Goal: Task Accomplishment & Management: Manage account settings

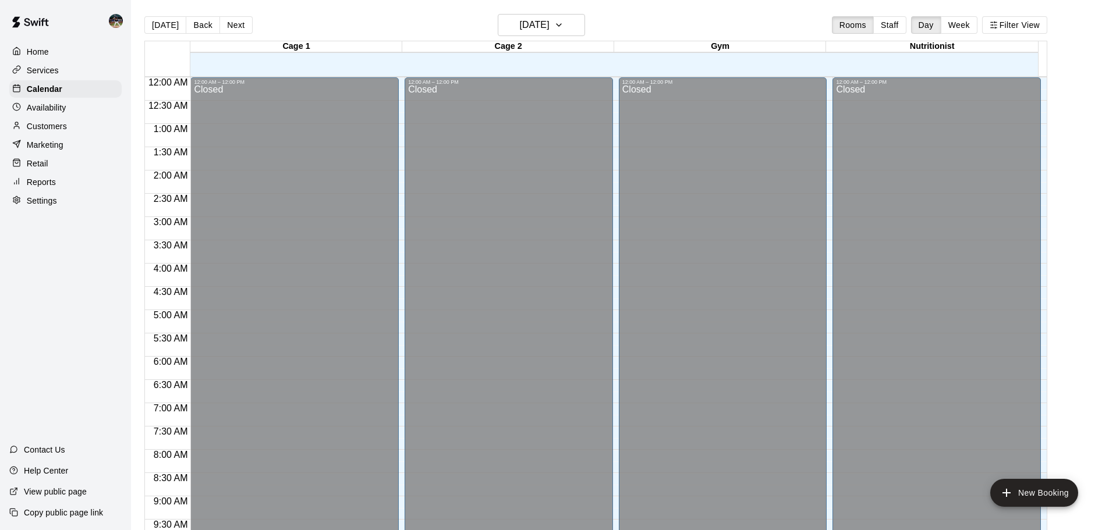
scroll to position [576, 0]
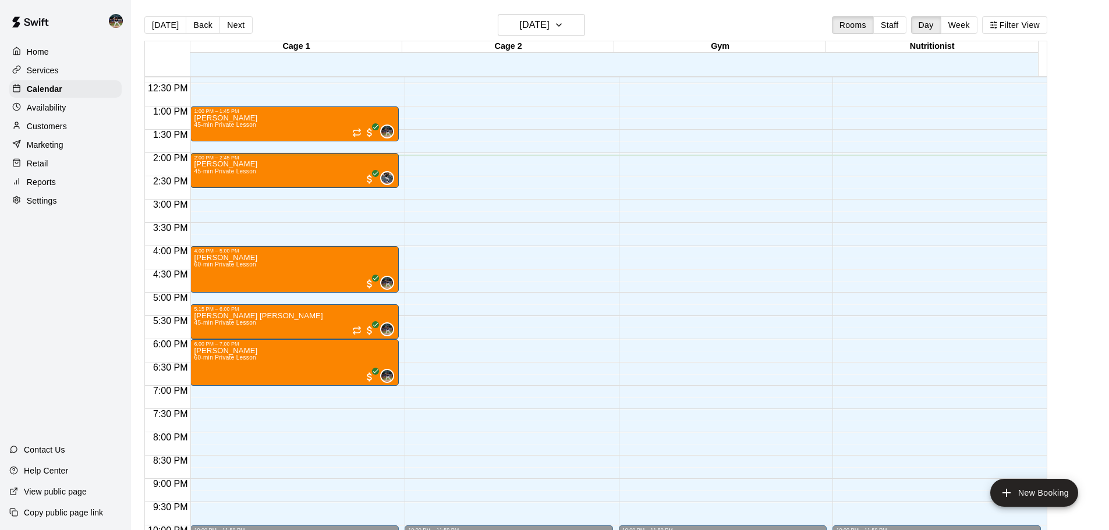
click at [68, 182] on div "Reports" at bounding box center [65, 181] width 112 height 17
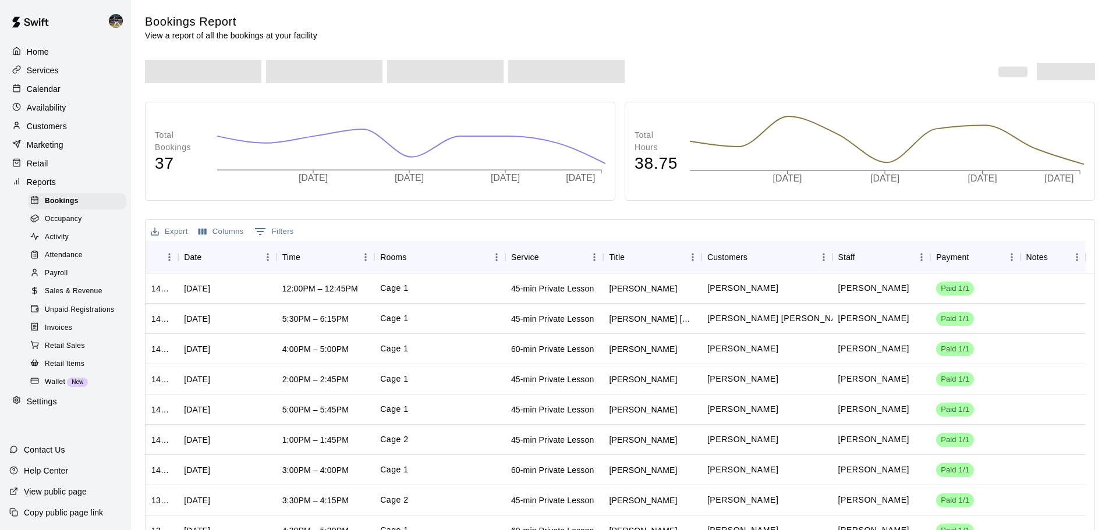
click at [69, 297] on span "Sales & Revenue" at bounding box center [74, 292] width 58 height 12
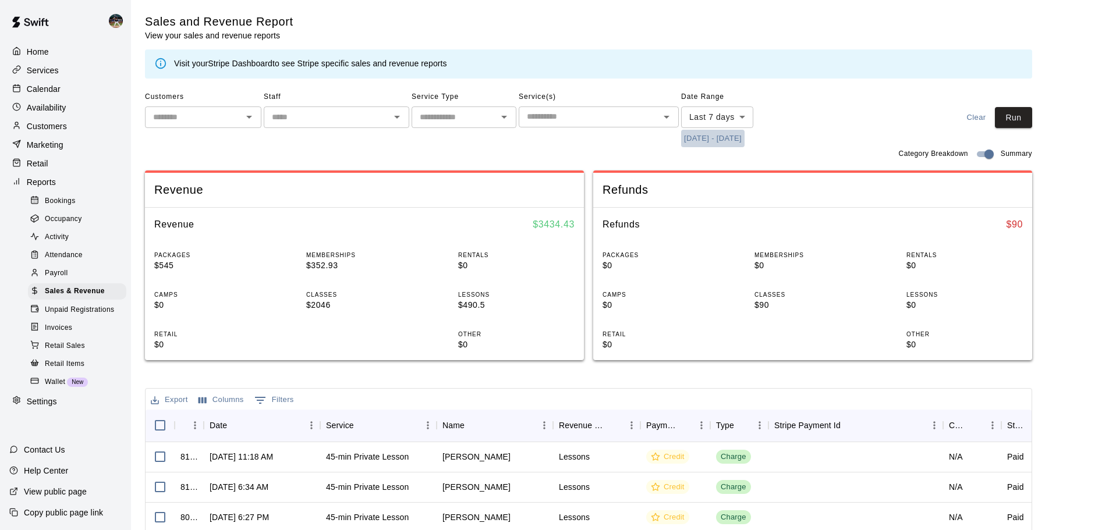
click at [732, 138] on button "[DATE] - [DATE]" at bounding box center [712, 139] width 63 height 18
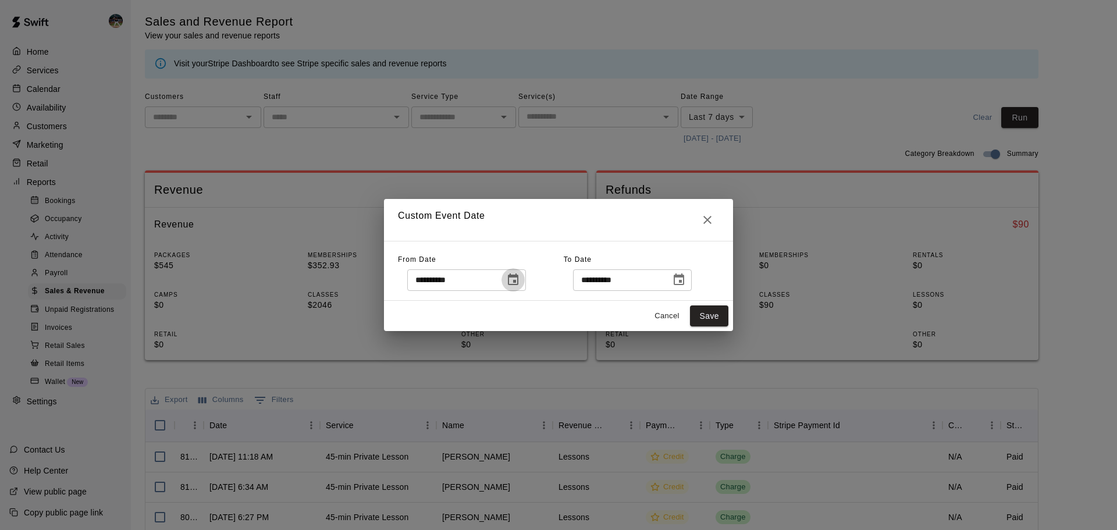
click at [519, 275] on icon "Choose date, selected date is Sep 4, 2025" at bounding box center [513, 280] width 10 height 12
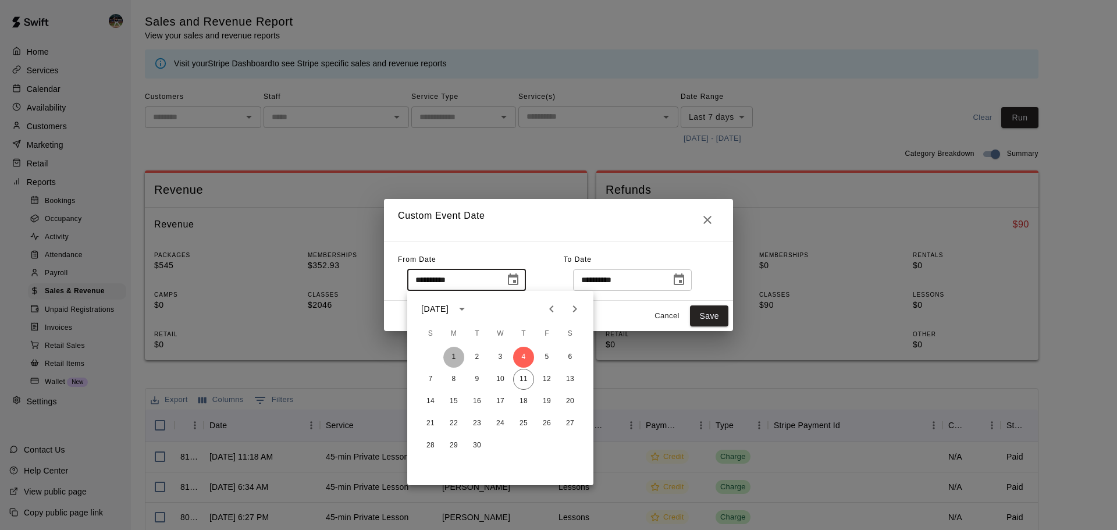
click at [449, 361] on button "1" at bounding box center [454, 357] width 21 height 21
type input "**********"
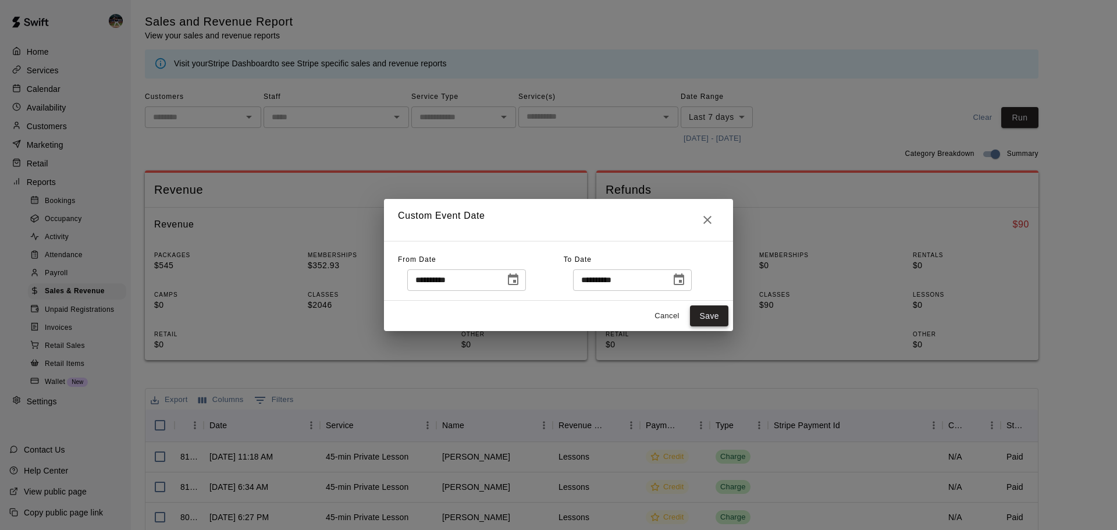
click at [719, 317] on button "Save" at bounding box center [709, 317] width 38 height 22
type input "******"
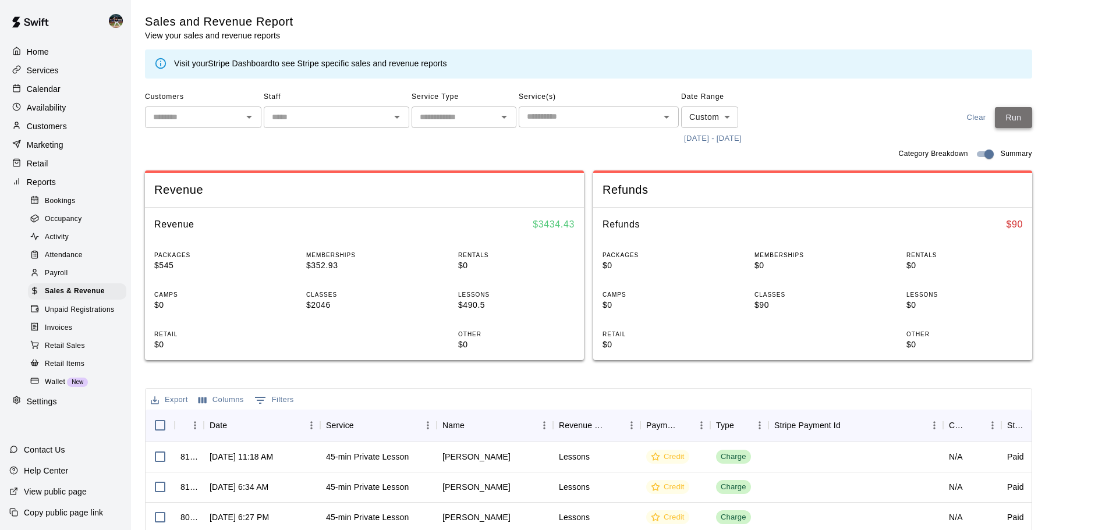
click at [1023, 126] on button "Run" at bounding box center [1013, 118] width 37 height 22
click at [22, 90] on div at bounding box center [19, 89] width 15 height 11
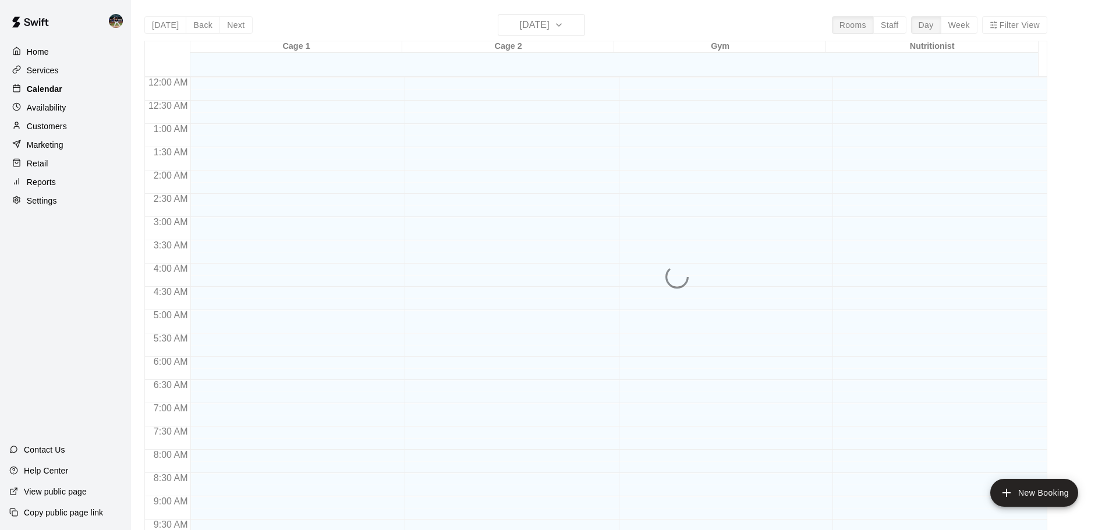
scroll to position [616, 0]
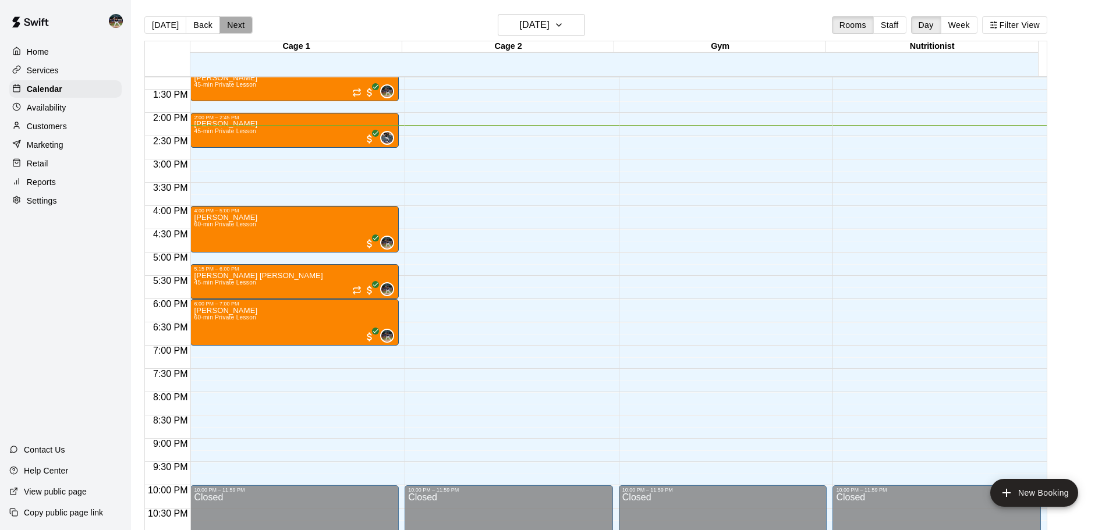
click at [222, 31] on button "Next" at bounding box center [235, 24] width 33 height 17
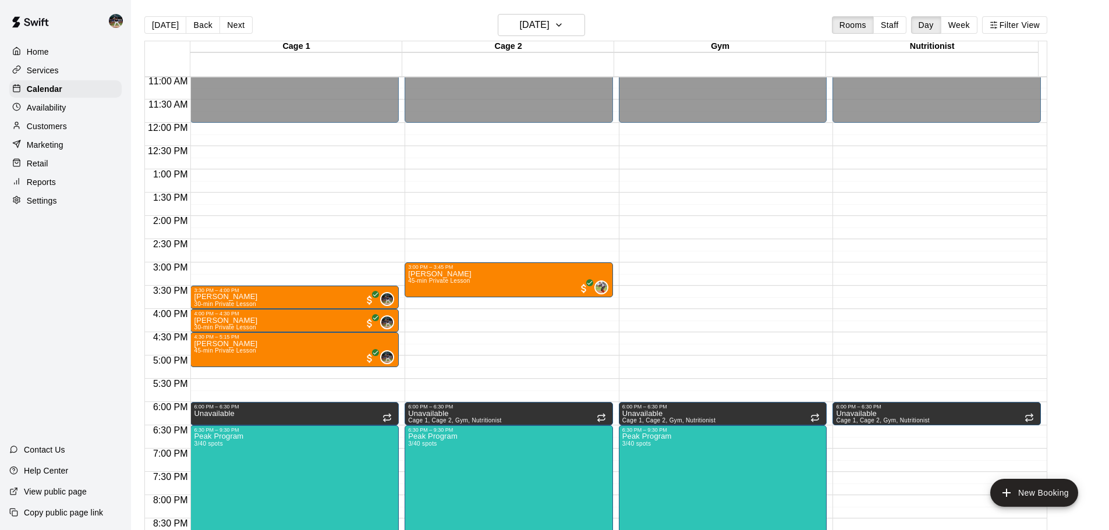
scroll to position [558, 0]
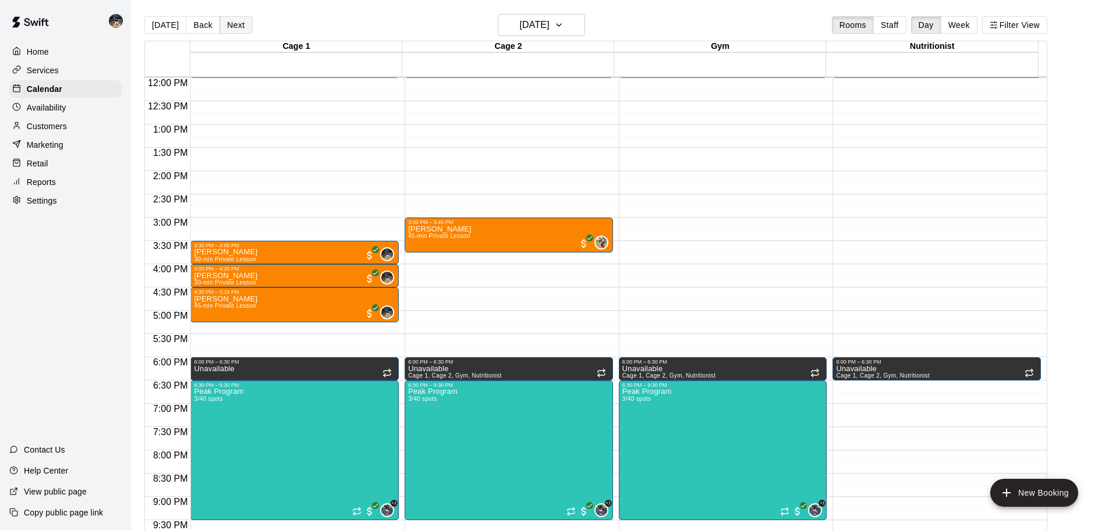
click at [241, 27] on button "Next" at bounding box center [235, 24] width 33 height 17
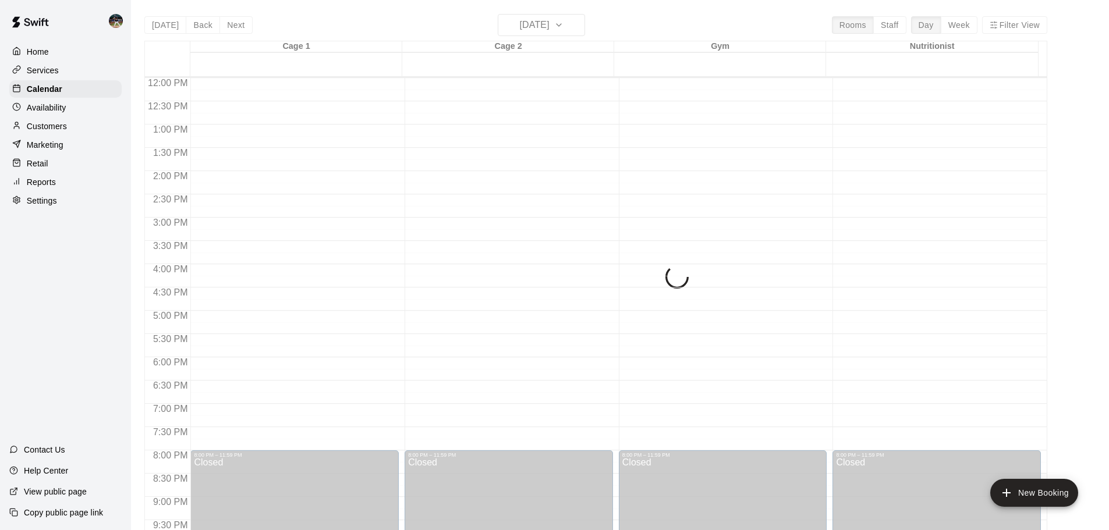
click at [204, 26] on div "[DATE] Back [DATE][DATE] Rooms Staff Day Week Filter View Cage 1 13 Sat Cage 2 …" at bounding box center [595, 279] width 903 height 530
click at [201, 27] on div "[DATE] Back [DATE][DATE] Rooms Staff Day Week Filter View Cage 1 13 Sat Cage 2 …" at bounding box center [595, 279] width 903 height 530
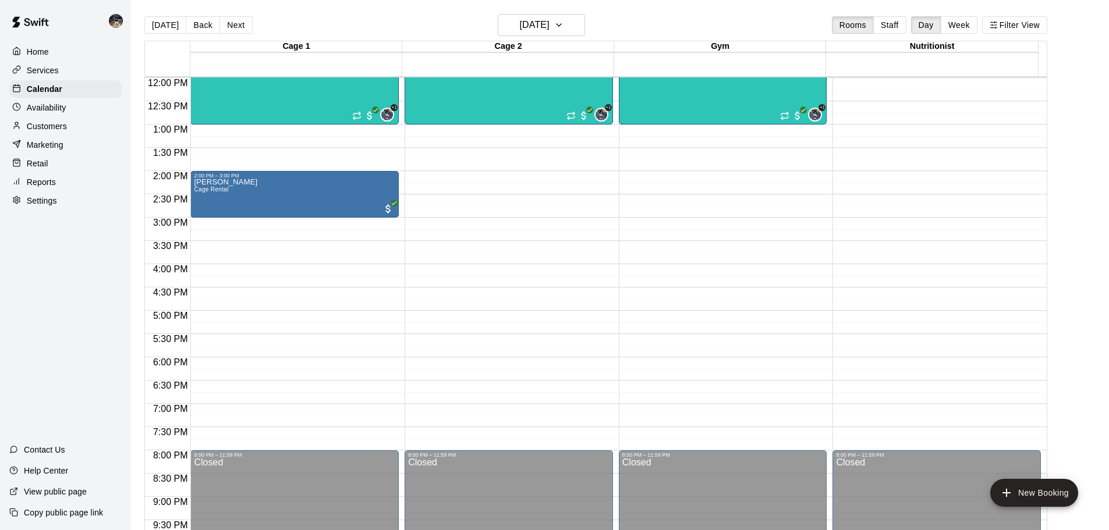
click at [201, 27] on button "Back" at bounding box center [203, 24] width 34 height 17
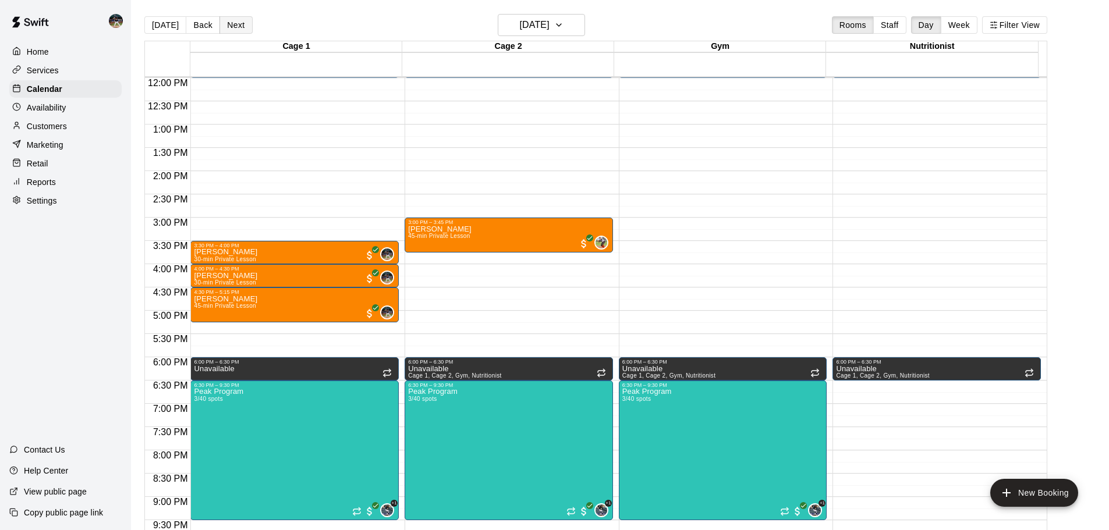
click at [232, 24] on button "Next" at bounding box center [235, 24] width 33 height 17
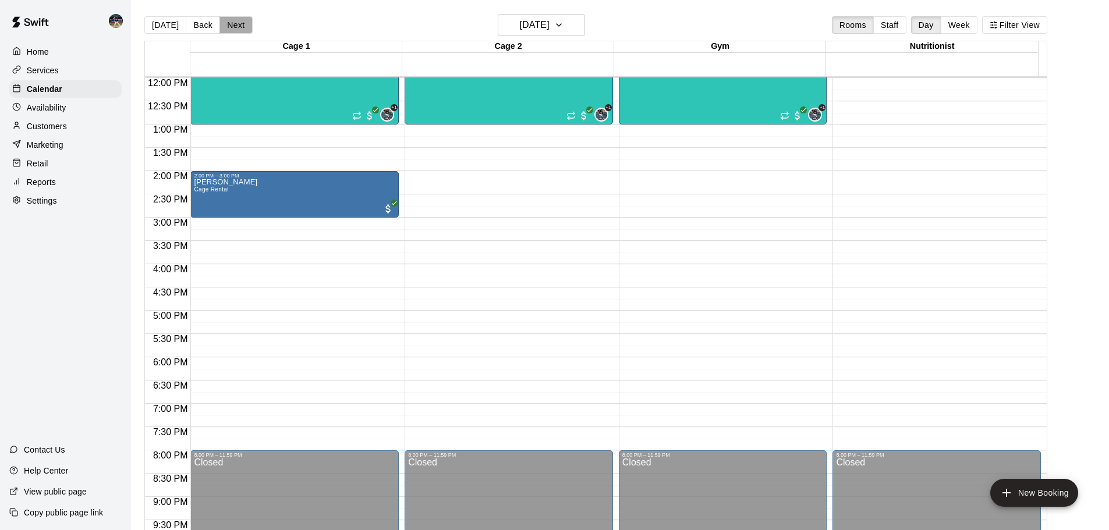
click at [232, 24] on button "Next" at bounding box center [235, 24] width 33 height 17
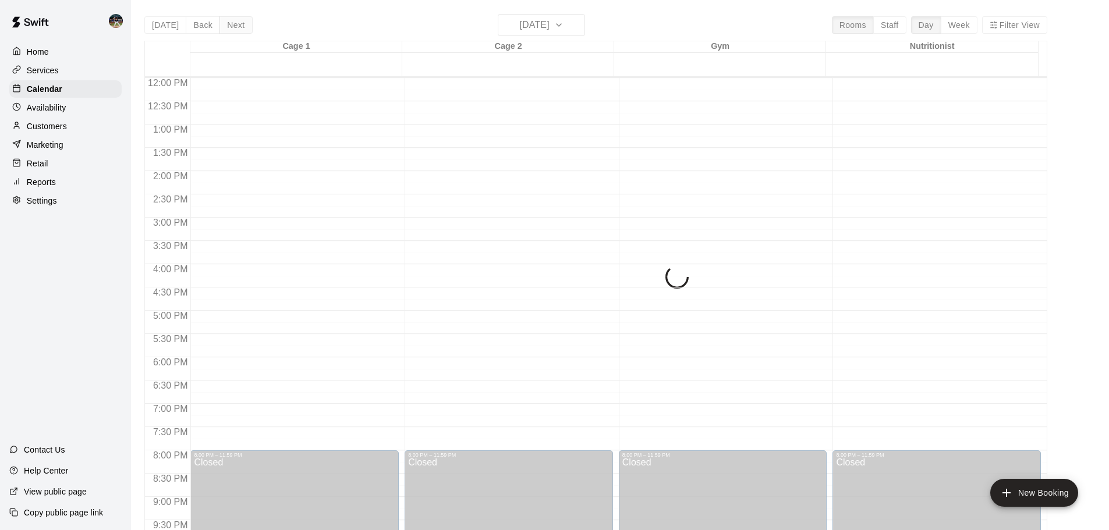
click at [232, 24] on div "[DATE] Back [DATE][DATE] Rooms Staff Day Week Filter View Cage 1 14 Sun Cage 2 …" at bounding box center [595, 279] width 903 height 530
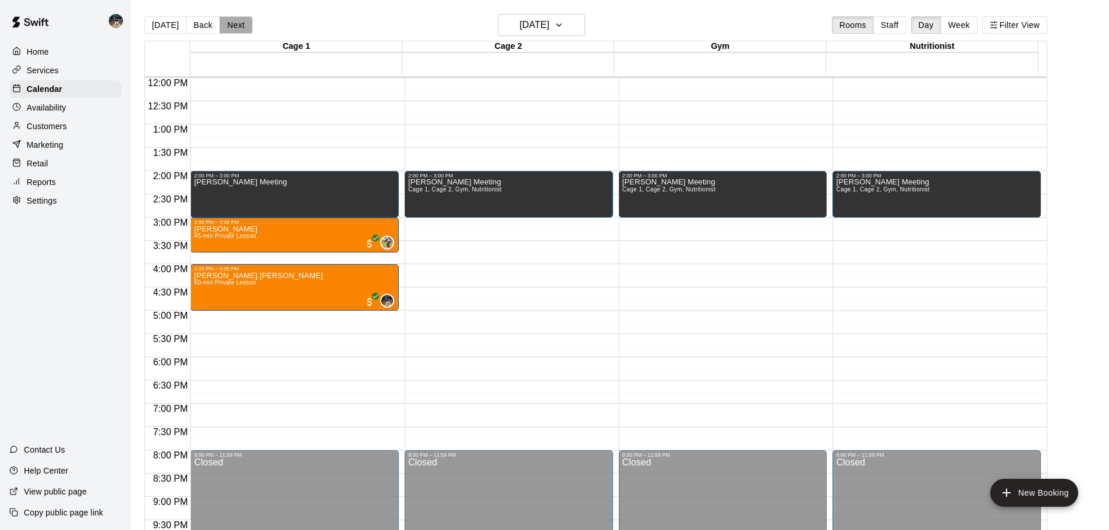
click at [232, 24] on button "Next" at bounding box center [235, 24] width 33 height 17
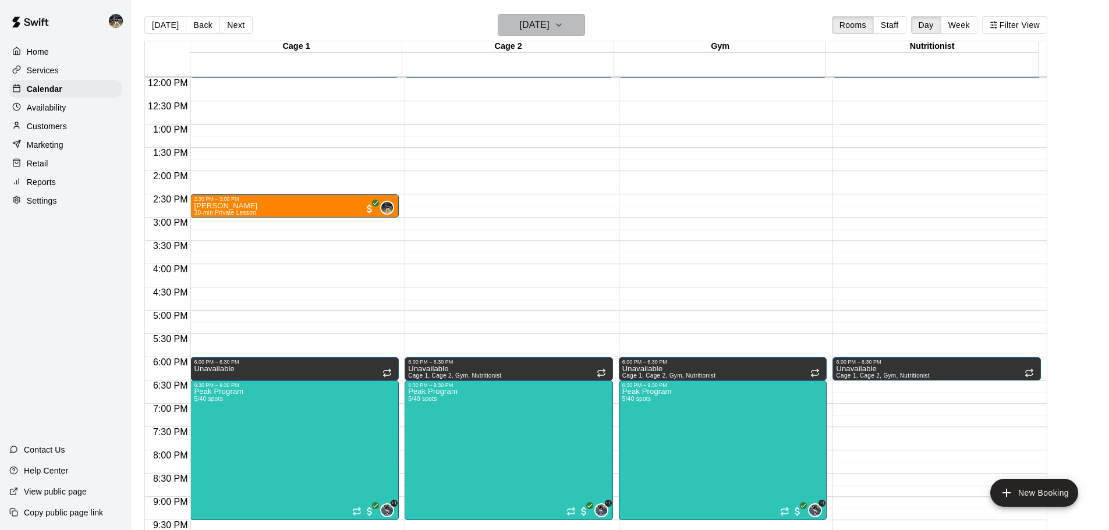
click at [542, 31] on h6 "[DATE]" at bounding box center [535, 25] width 30 height 16
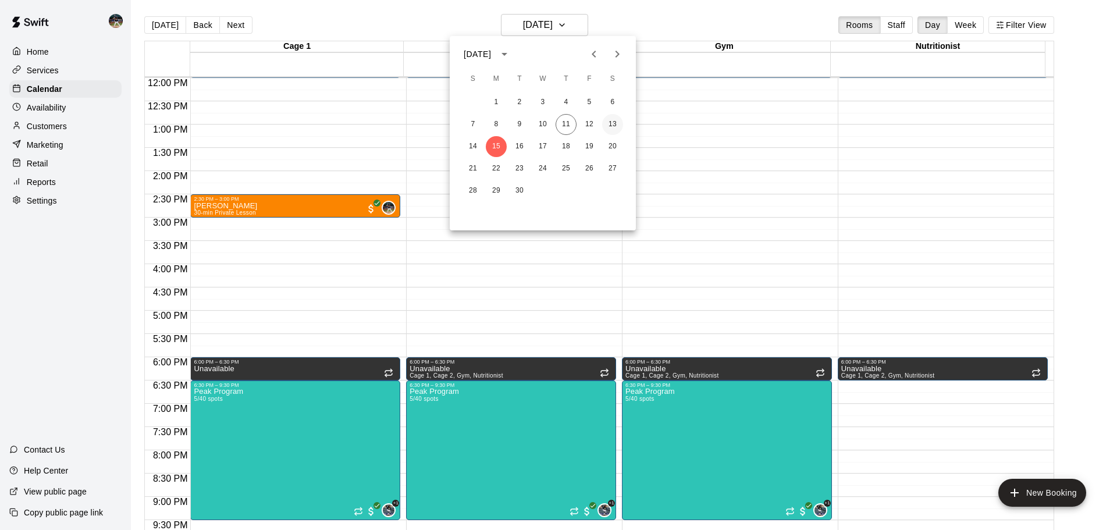
click at [613, 130] on button "13" at bounding box center [612, 124] width 21 height 21
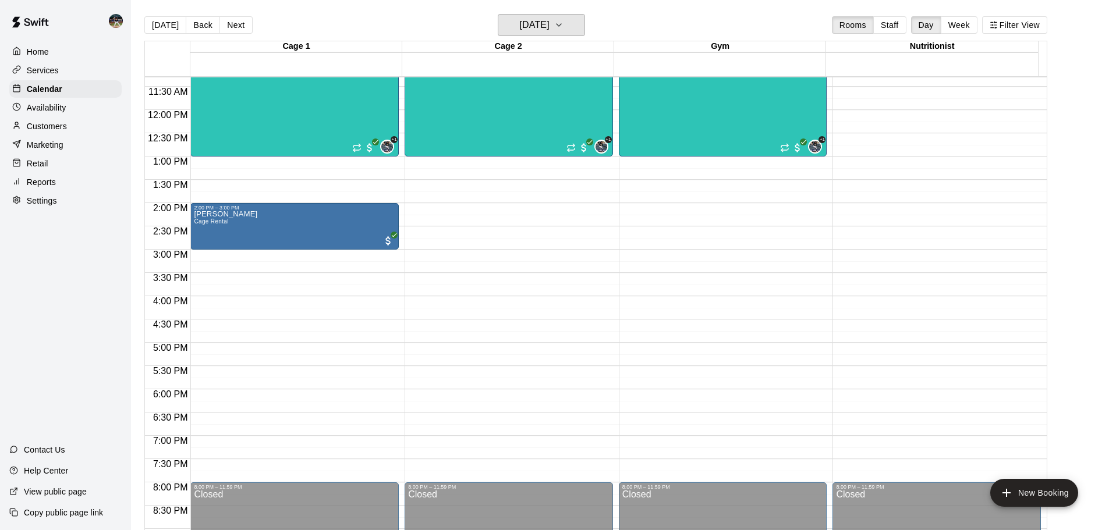
scroll to position [442, 0]
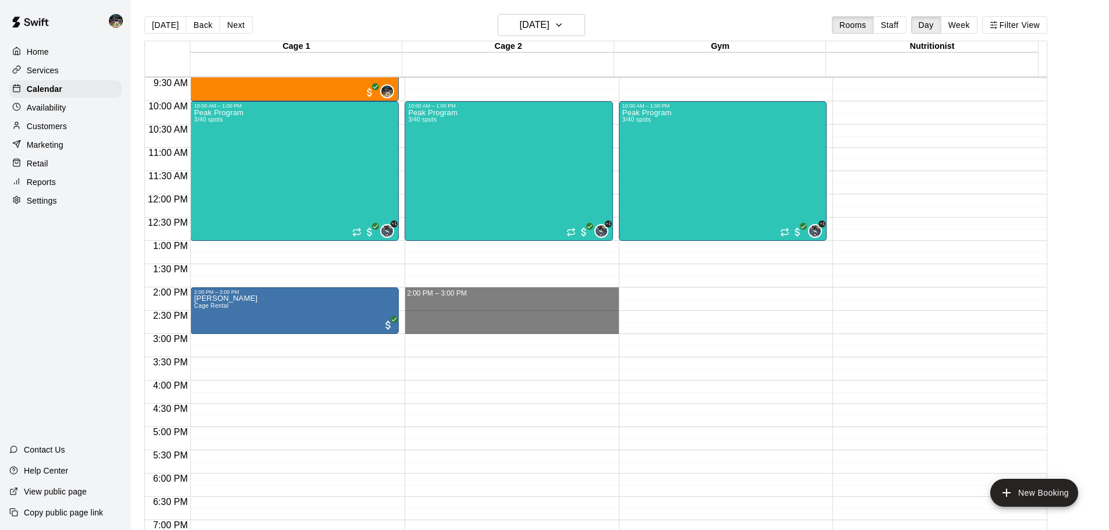
drag, startPoint x: 438, startPoint y: 291, endPoint x: 434, endPoint y: 331, distance: 39.8
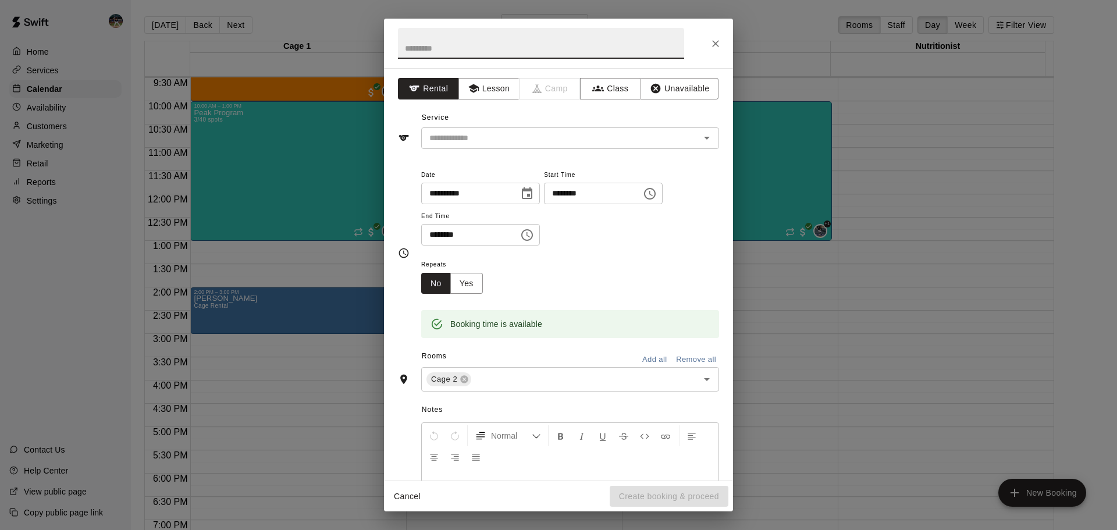
click at [442, 41] on input "text" at bounding box center [541, 43] width 286 height 31
type input "**********"
click at [661, 81] on button "Unavailable" at bounding box center [680, 89] width 78 height 22
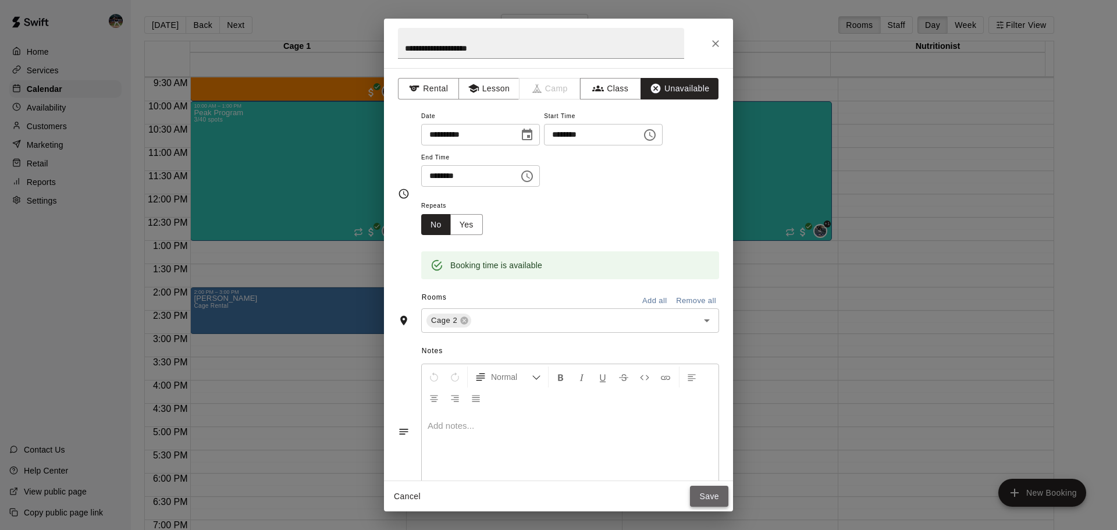
click at [708, 497] on button "Save" at bounding box center [709, 497] width 38 height 22
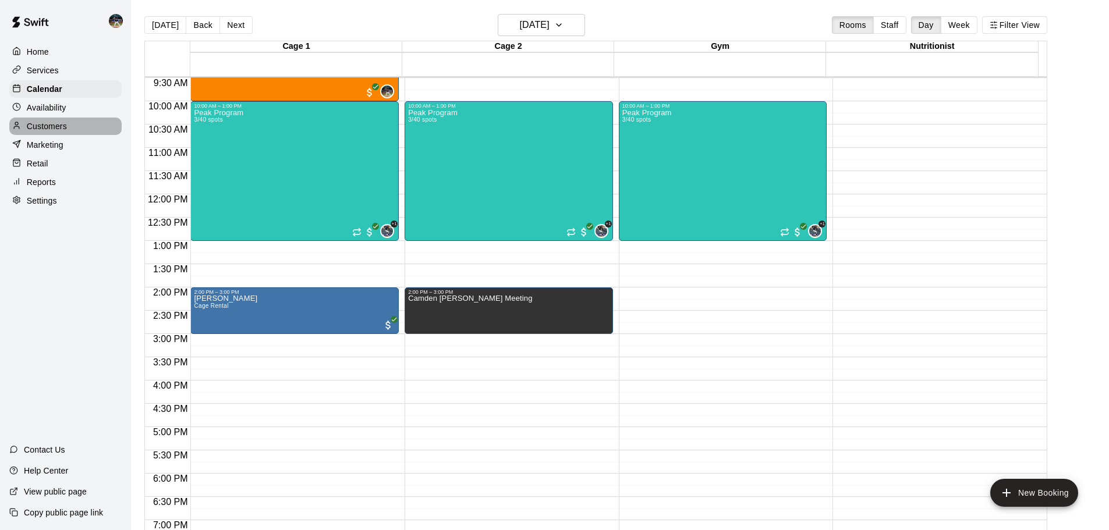
click at [71, 126] on div "Customers" at bounding box center [65, 126] width 112 height 17
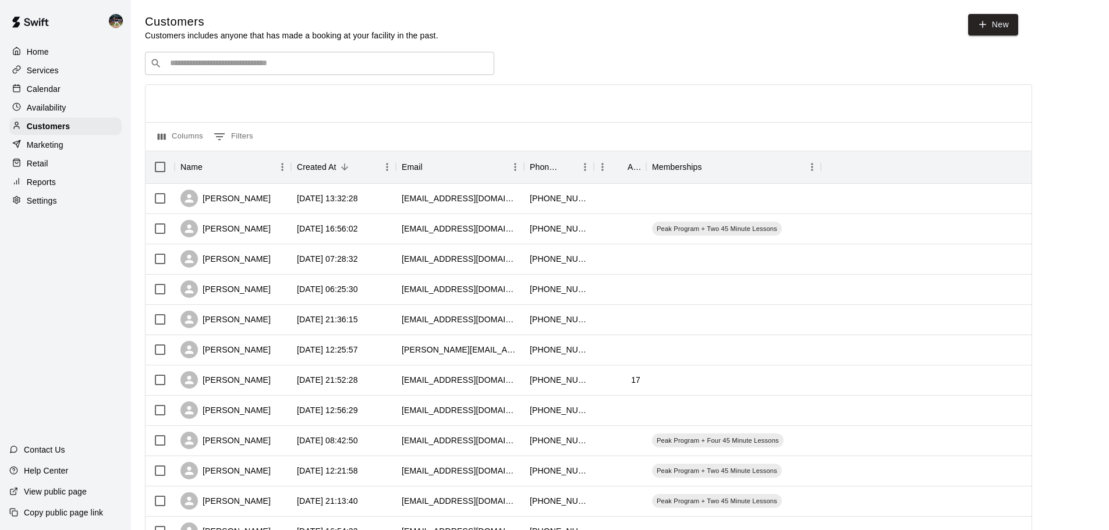
click at [236, 59] on input "Search customers by name or email" at bounding box center [327, 64] width 322 height 12
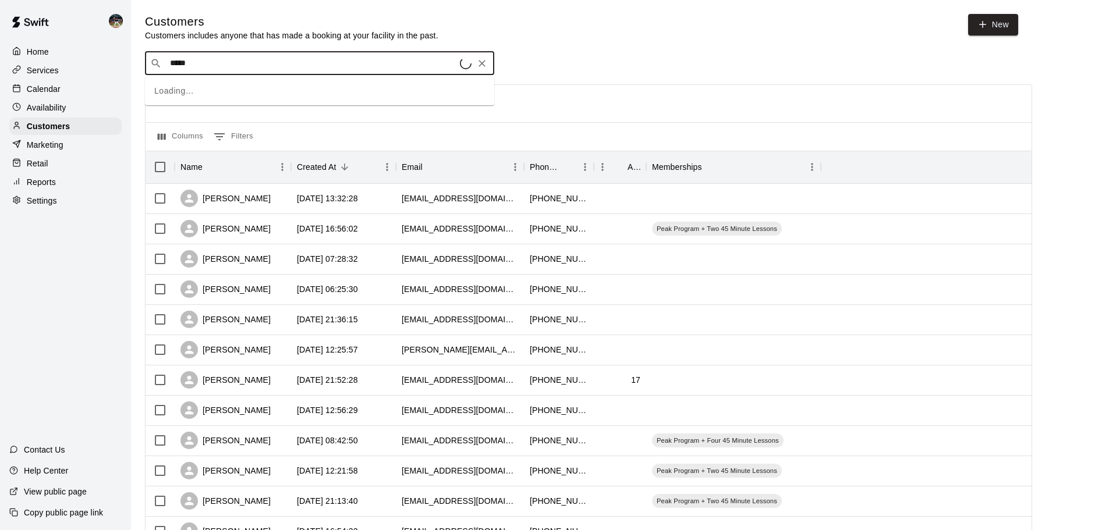
type input "******"
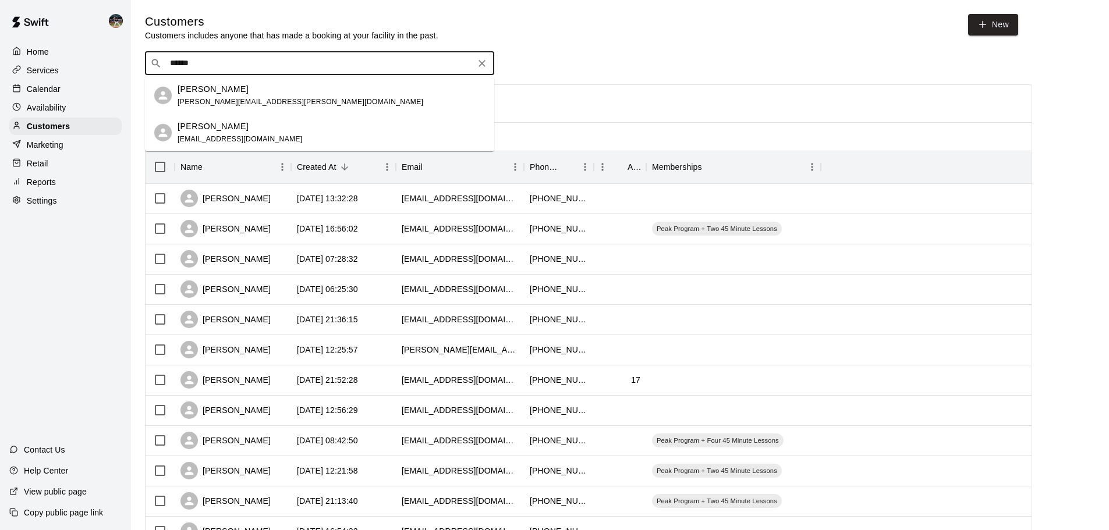
click at [261, 99] on span "[PERSON_NAME][EMAIL_ADDRESS][PERSON_NAME][DOMAIN_NAME]" at bounding box center [301, 102] width 246 height 8
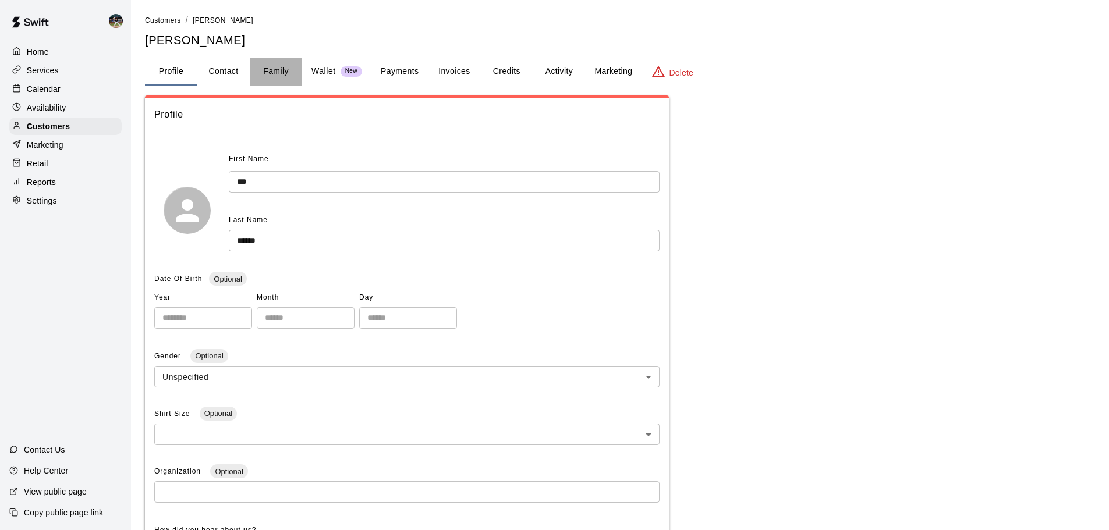
click at [260, 84] on button "Family" at bounding box center [276, 72] width 52 height 28
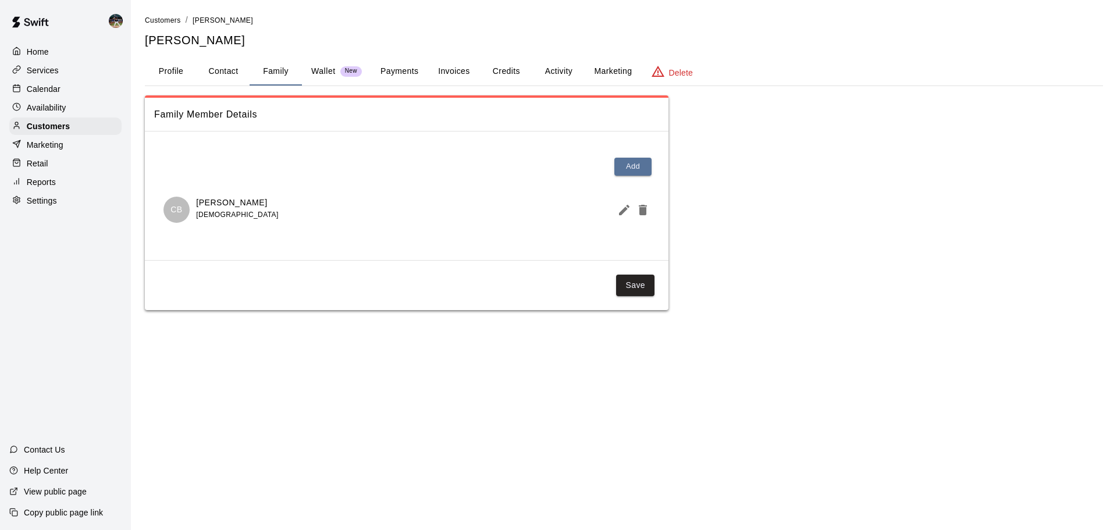
click at [57, 94] on p "Calendar" at bounding box center [44, 89] width 34 height 12
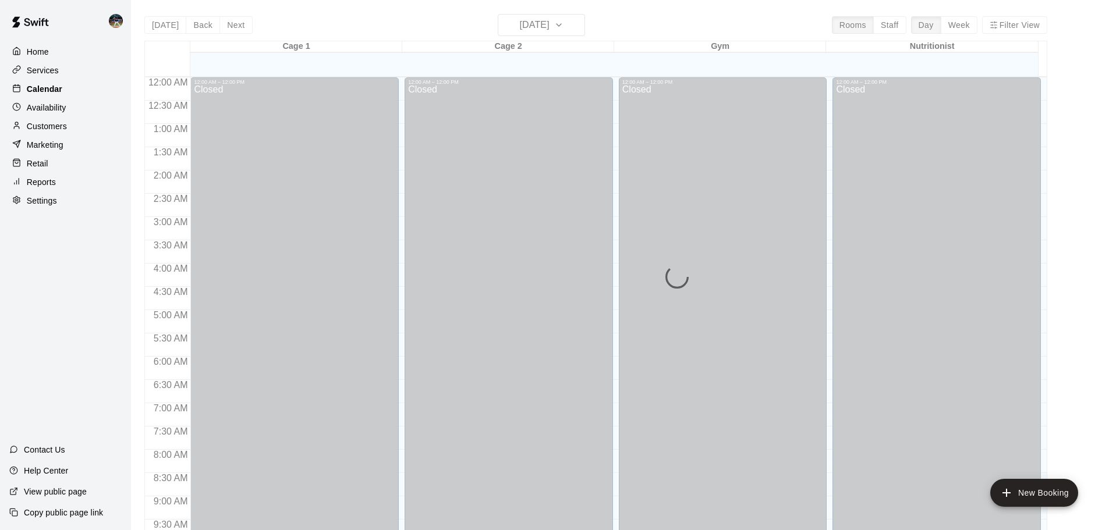
scroll to position [616, 0]
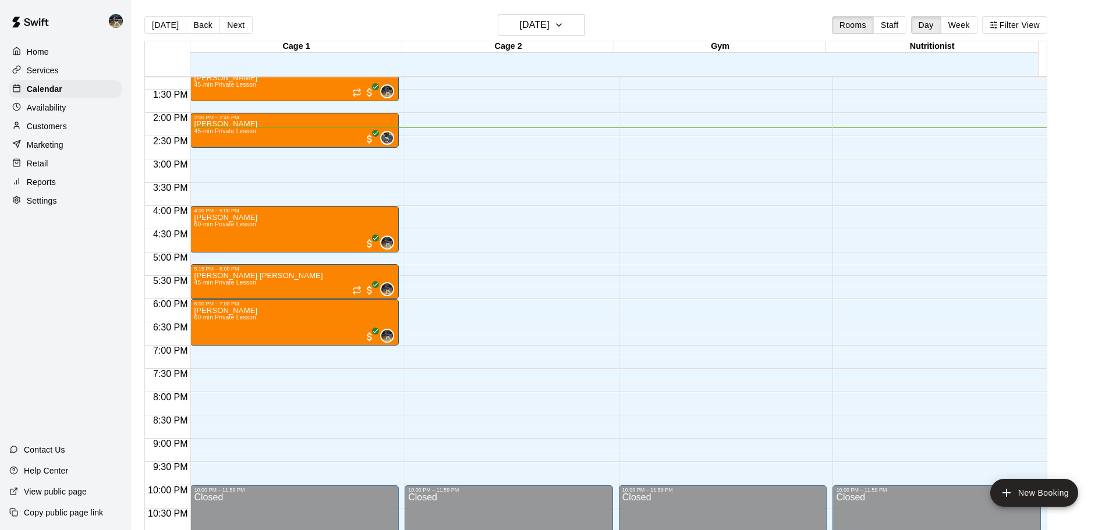
click at [54, 139] on div "Home Services Calendar Availability Customers Marketing Retail Reports Settings" at bounding box center [65, 126] width 131 height 169
click at [56, 131] on p "Customers" at bounding box center [47, 126] width 40 height 12
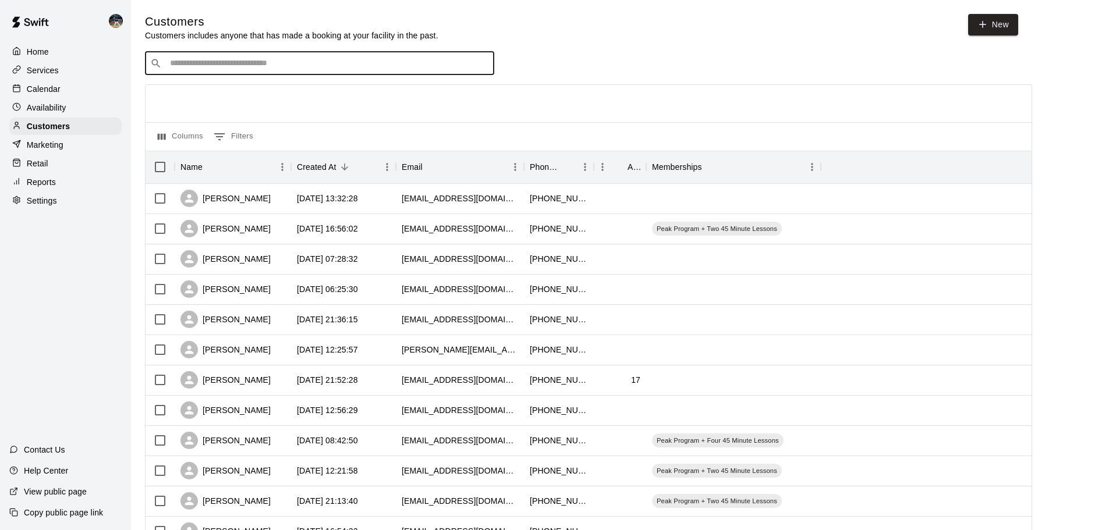
click at [200, 66] on input "Search customers by name or email" at bounding box center [327, 64] width 322 height 12
click at [76, 129] on div "Customers" at bounding box center [65, 126] width 112 height 17
click at [187, 63] on input "Search customers by name or email" at bounding box center [327, 64] width 322 height 12
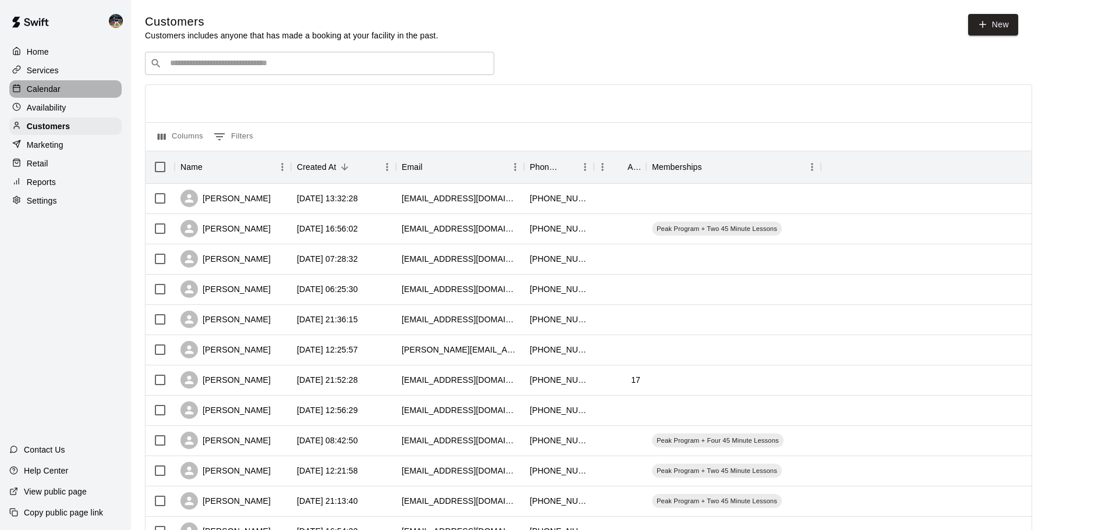
click at [65, 93] on div "Calendar" at bounding box center [65, 88] width 112 height 17
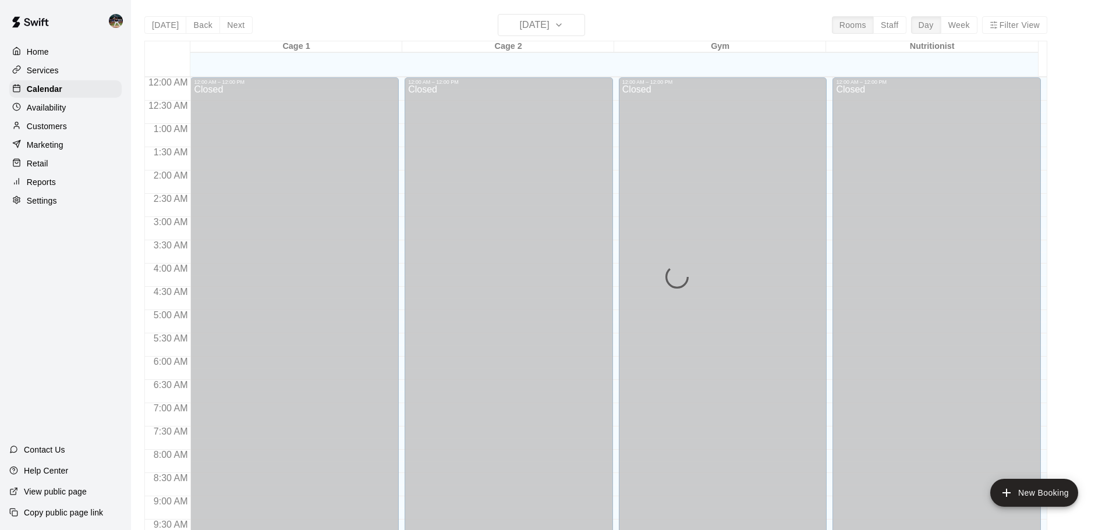
scroll to position [616, 0]
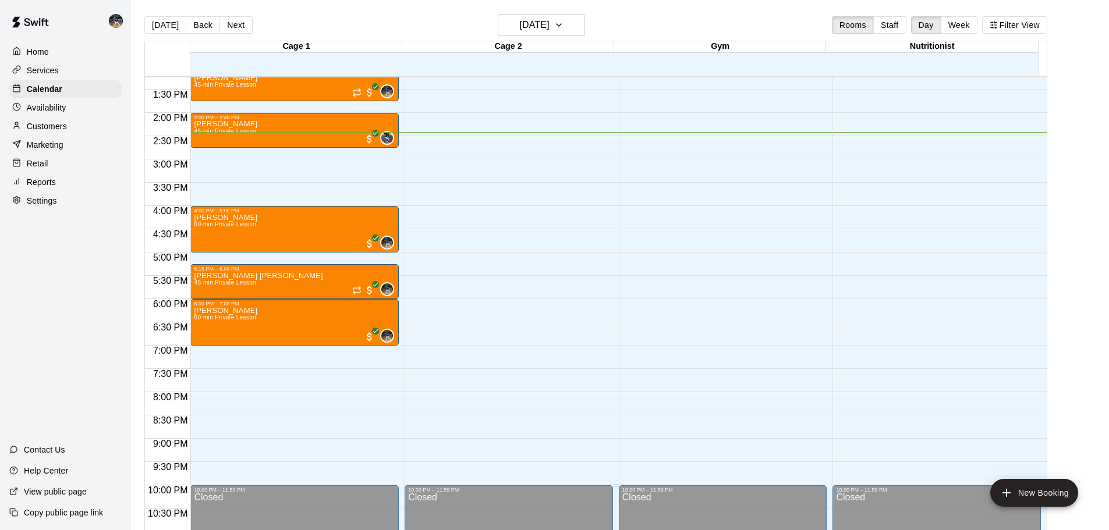
click at [57, 123] on p "Customers" at bounding box center [47, 126] width 40 height 12
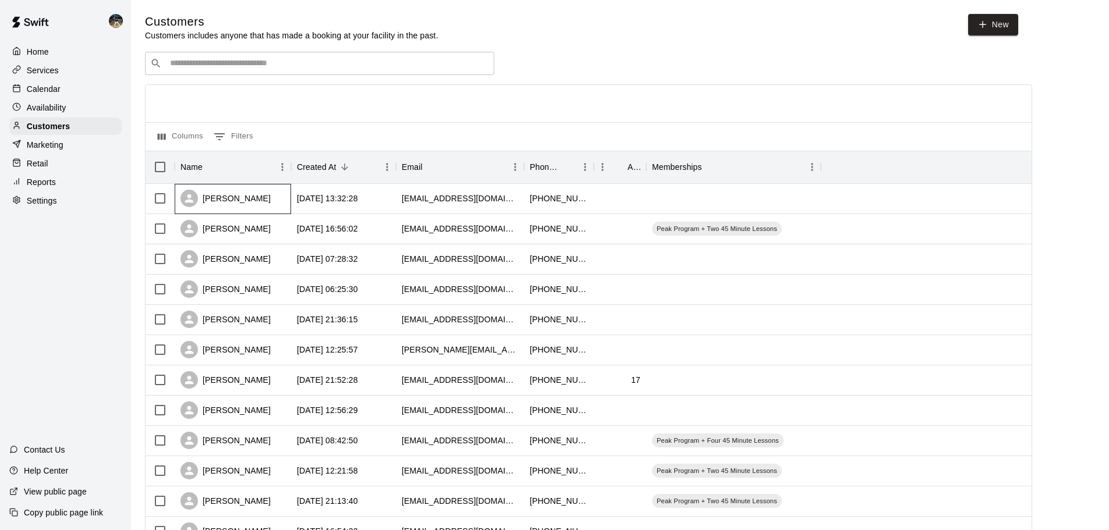
click at [263, 208] on div "[PERSON_NAME]" at bounding box center [233, 199] width 116 height 30
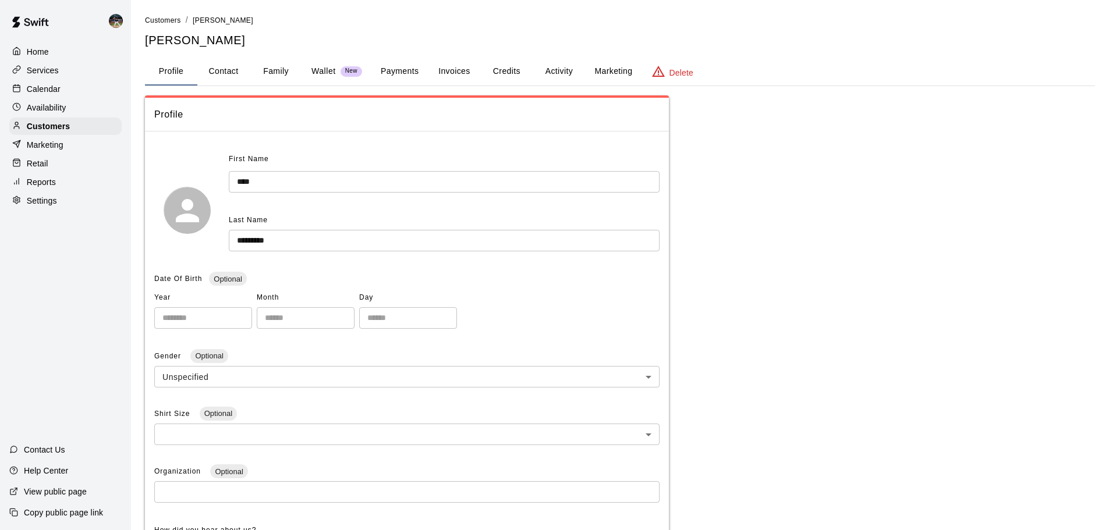
click at [284, 73] on button "Family" at bounding box center [276, 72] width 52 height 28
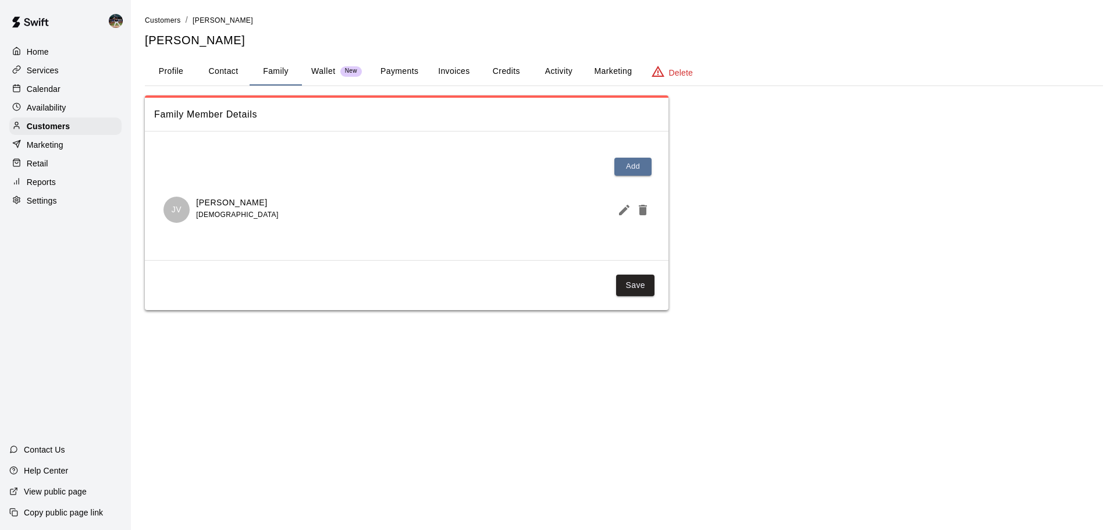
click at [552, 70] on button "Activity" at bounding box center [559, 72] width 52 height 28
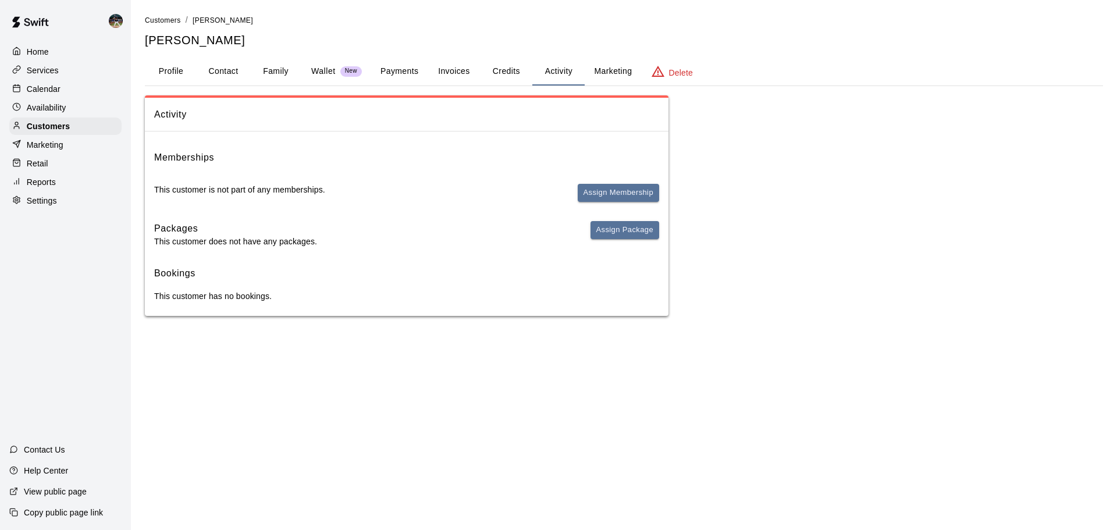
click at [185, 71] on button "Profile" at bounding box center [171, 72] width 52 height 28
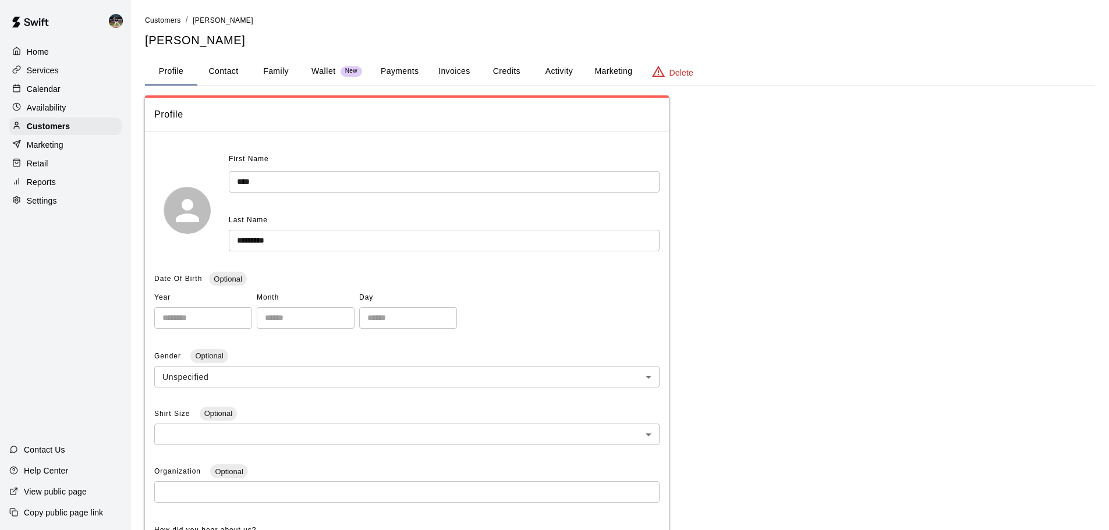
click at [76, 92] on div "Calendar" at bounding box center [65, 88] width 112 height 17
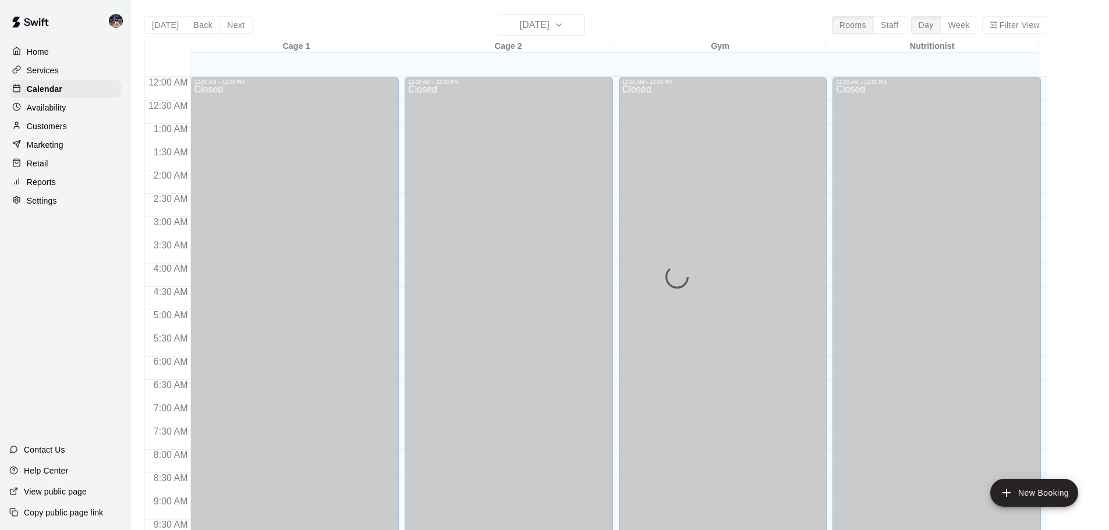
scroll to position [616, 0]
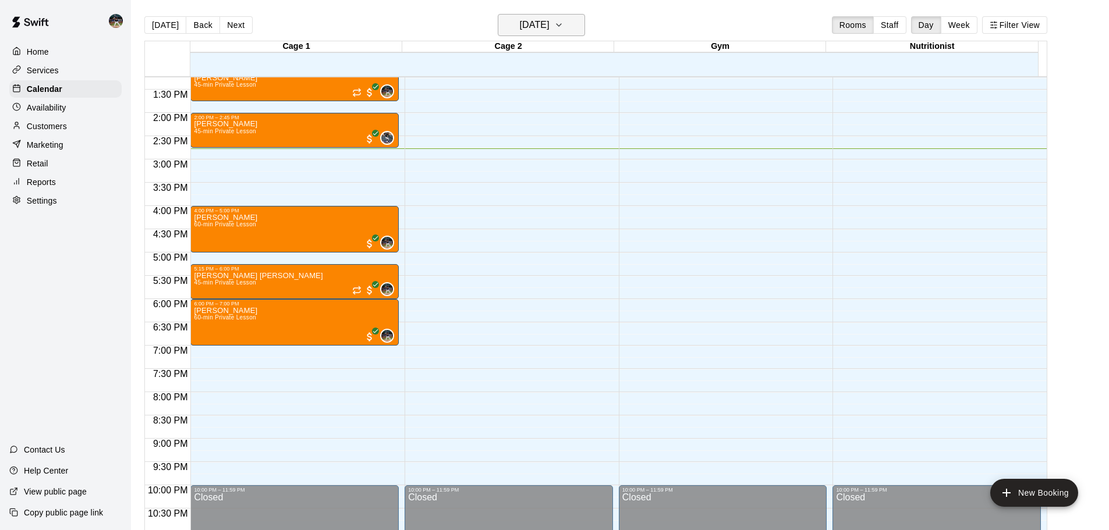
click at [549, 27] on h6 "[DATE]" at bounding box center [535, 25] width 30 height 16
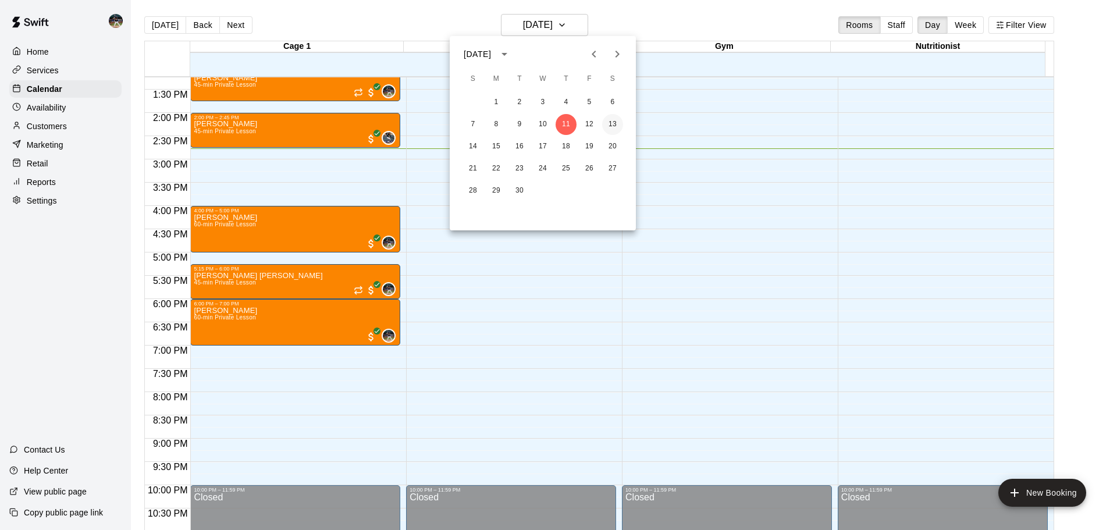
click at [608, 118] on button "13" at bounding box center [612, 124] width 21 height 21
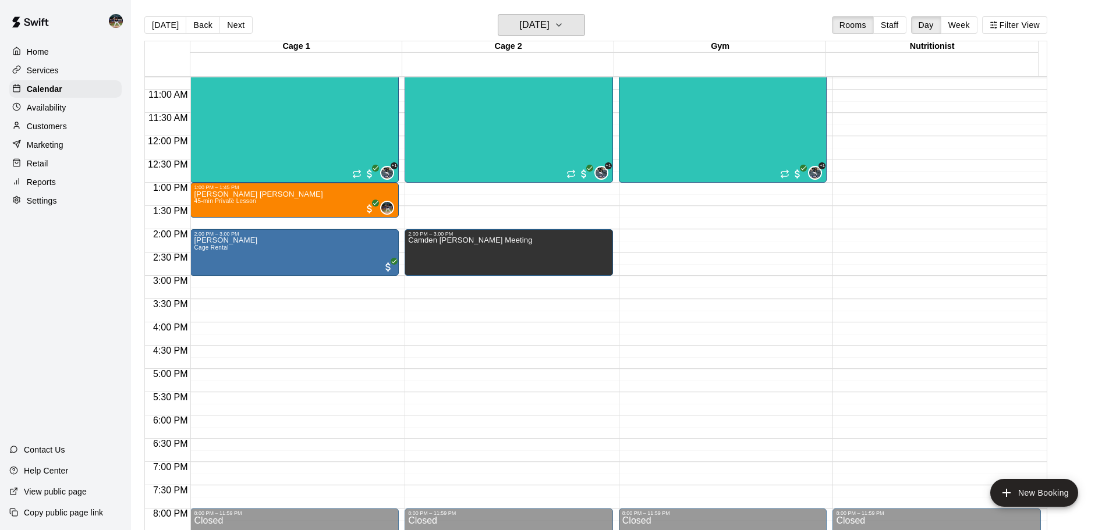
scroll to position [442, 0]
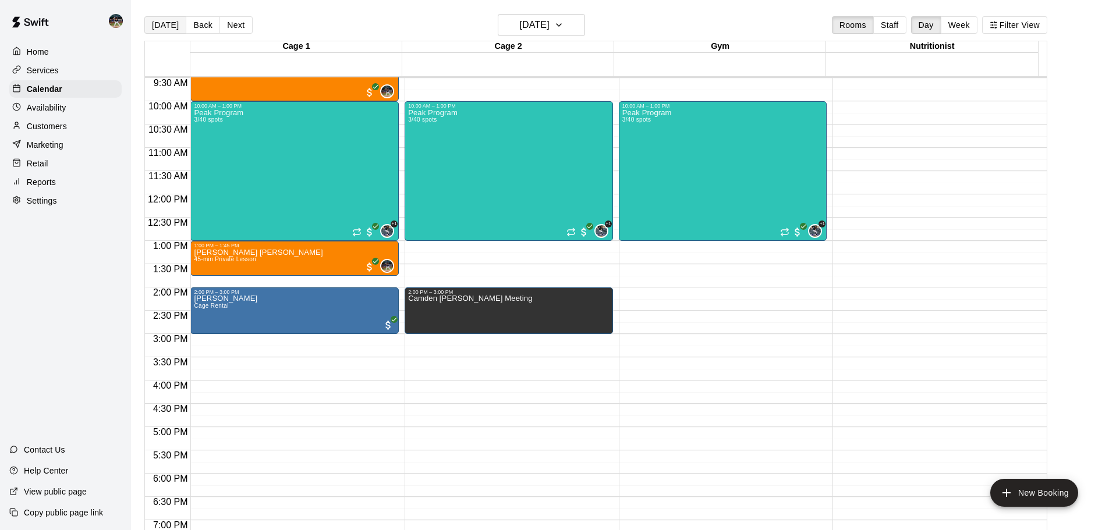
click at [168, 30] on button "[DATE]" at bounding box center [165, 24] width 42 height 17
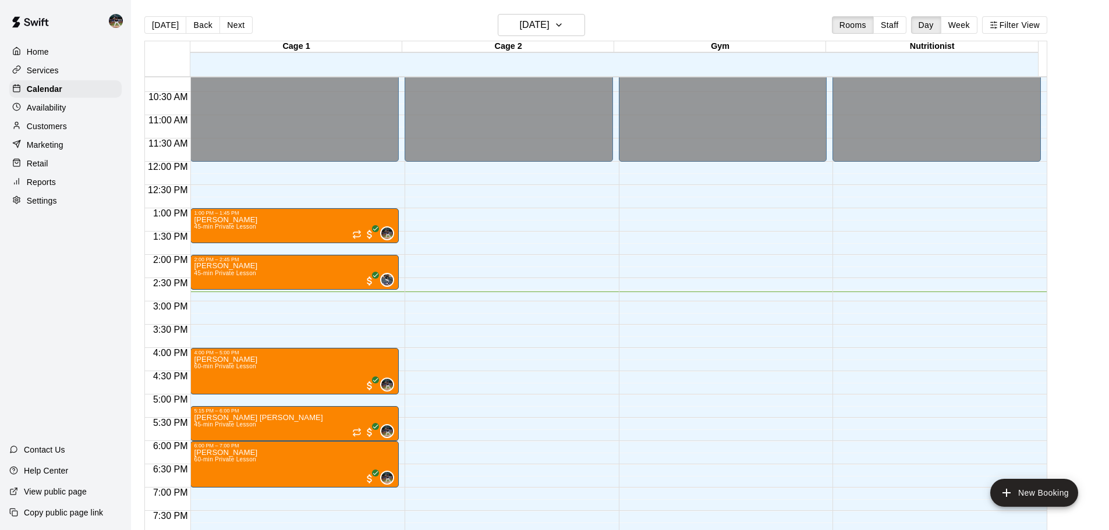
scroll to position [500, 0]
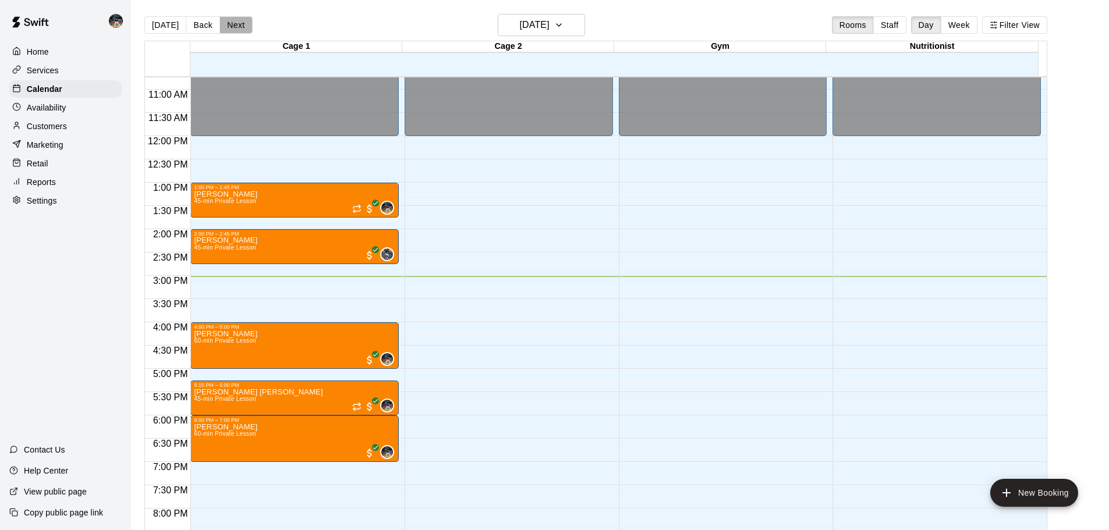
drag, startPoint x: 239, startPoint y: 23, endPoint x: 247, endPoint y: 26, distance: 8.5
click at [239, 23] on button "Next" at bounding box center [235, 24] width 33 height 17
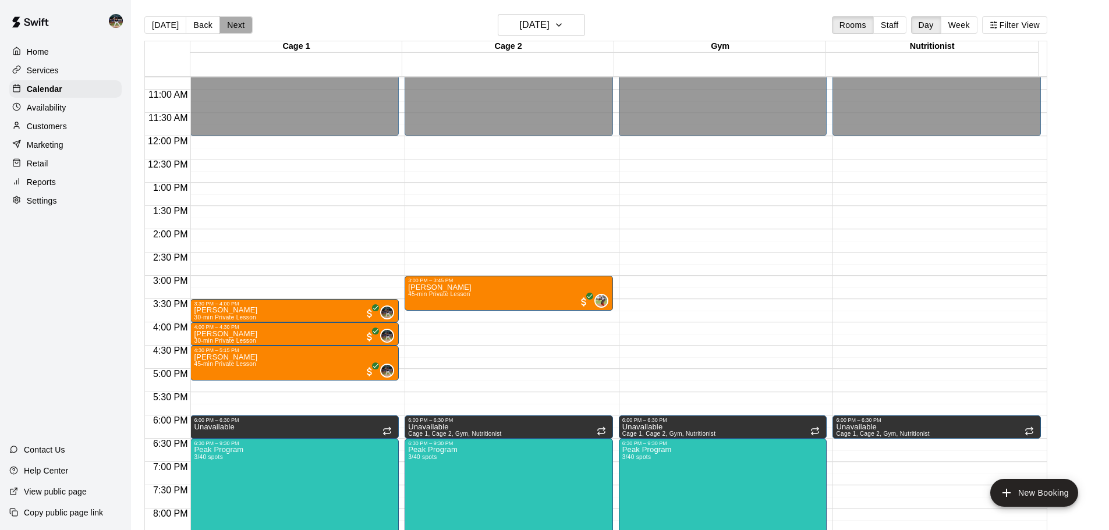
click at [240, 28] on button "Next" at bounding box center [235, 24] width 33 height 17
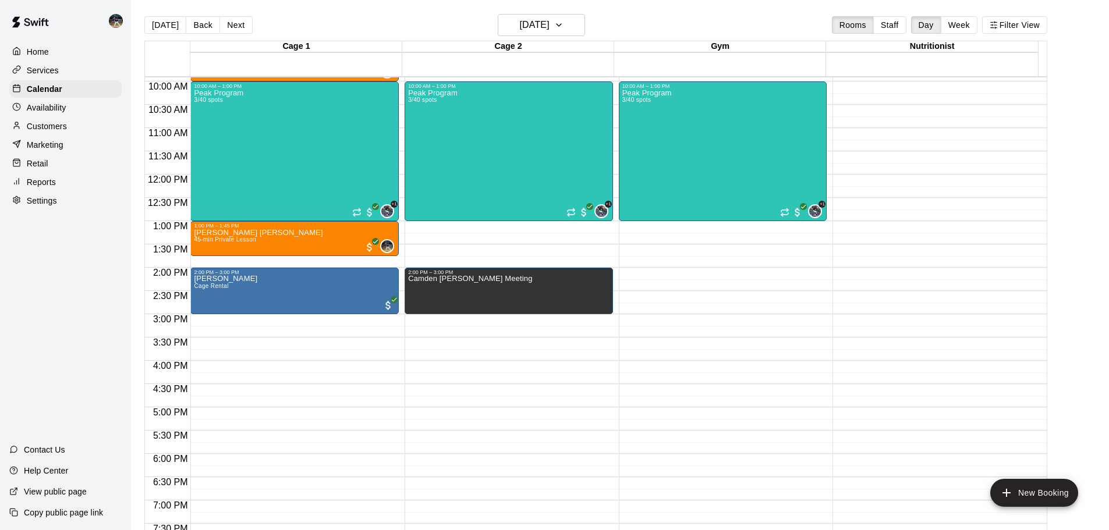
scroll to position [384, 0]
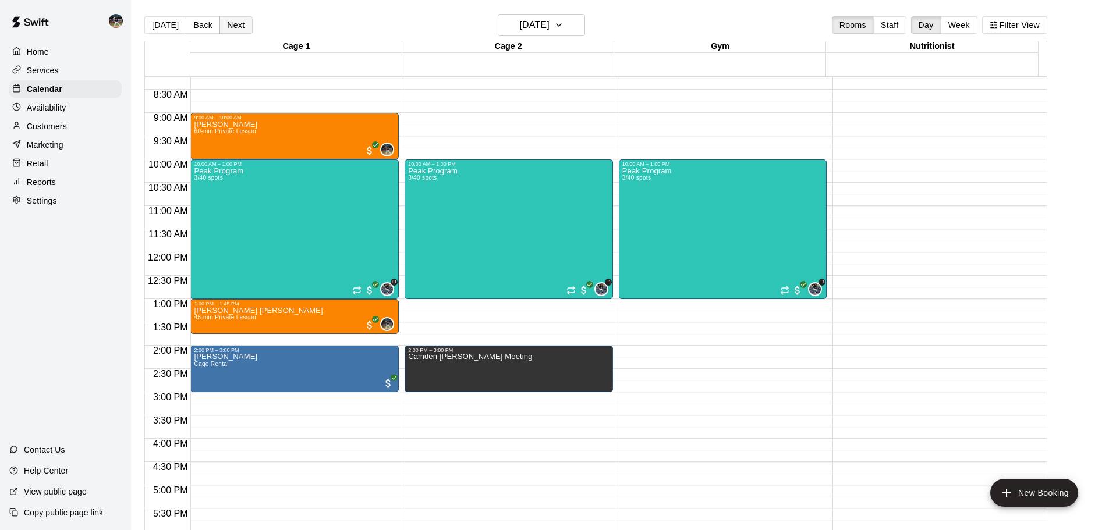
click at [222, 29] on button "Next" at bounding box center [235, 24] width 33 height 17
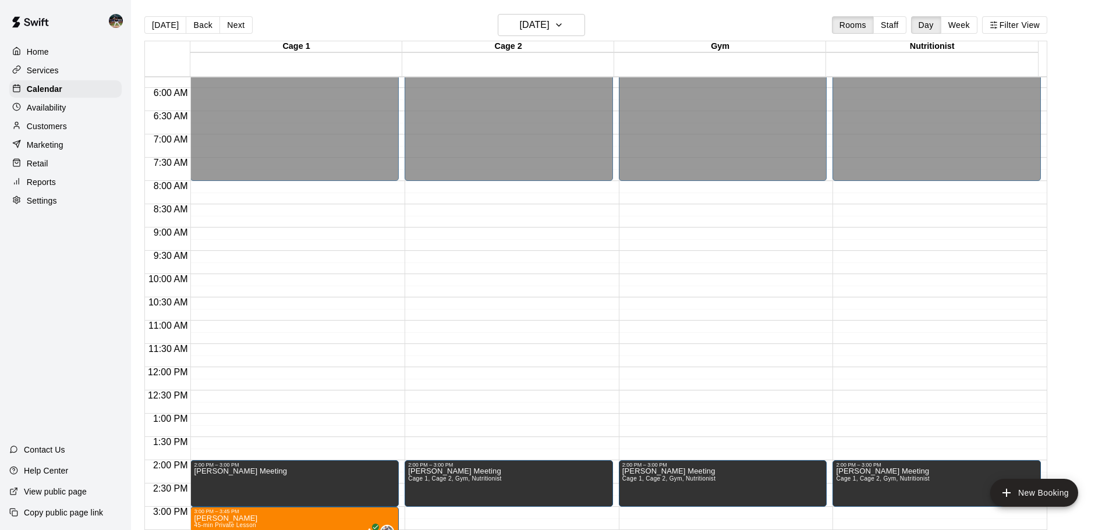
scroll to position [267, 0]
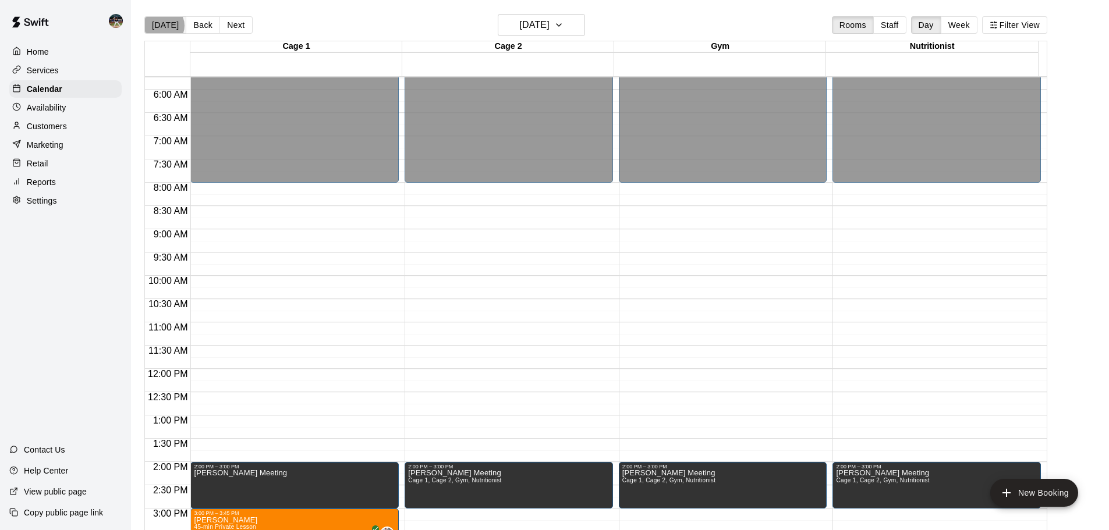
click at [163, 26] on button "[DATE]" at bounding box center [165, 24] width 42 height 17
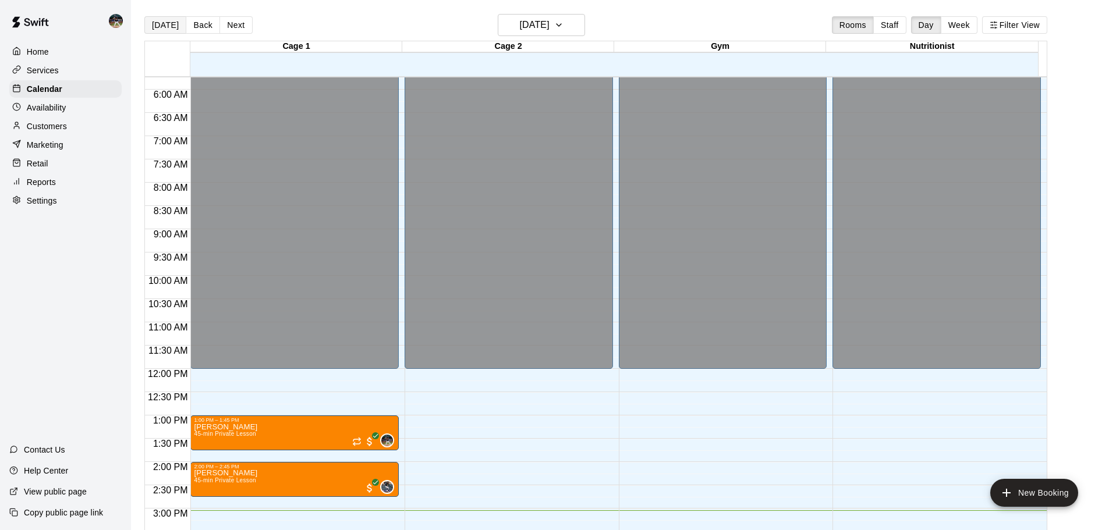
click at [163, 30] on button "[DATE]" at bounding box center [165, 24] width 42 height 17
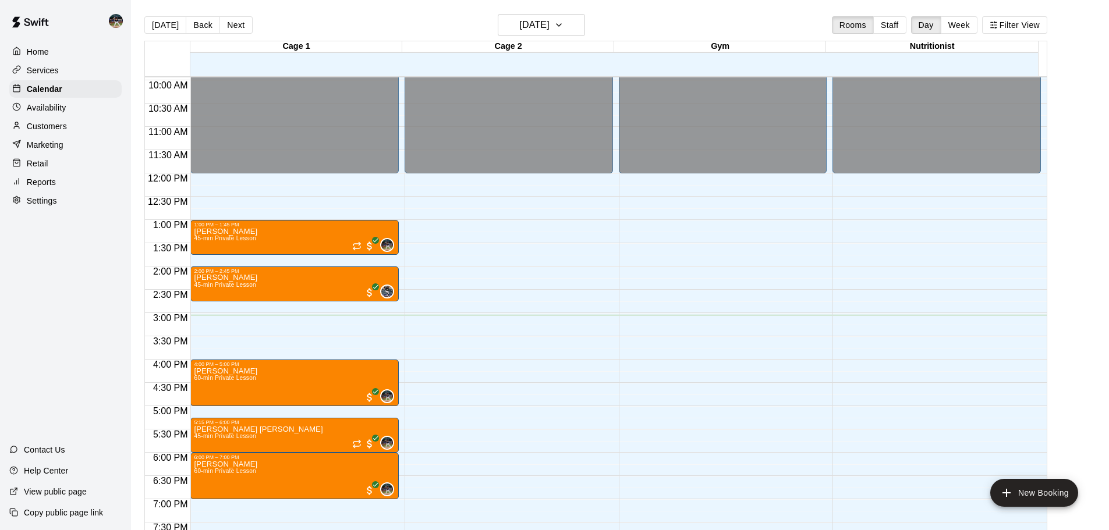
scroll to position [500, 0]
